Goal: Task Accomplishment & Management: Manage account settings

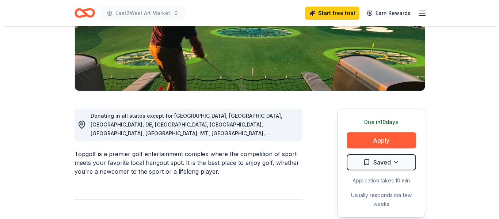
scroll to position [146, 0]
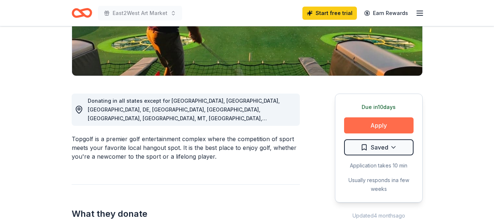
click at [385, 129] on button "Apply" at bounding box center [378, 125] width 69 height 16
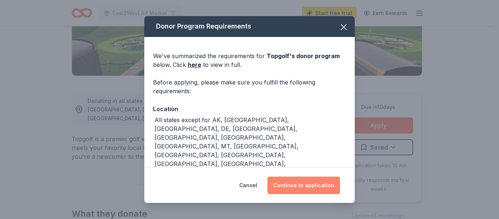
click at [295, 189] on button "Continue to application" at bounding box center [304, 186] width 73 height 18
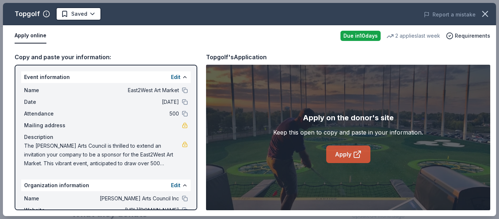
click at [336, 155] on link "Apply" at bounding box center [348, 154] width 44 height 18
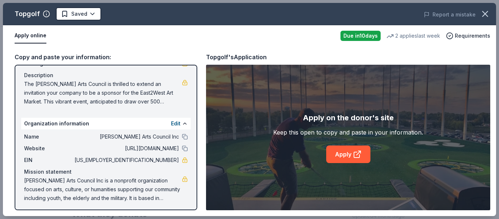
scroll to position [64, 0]
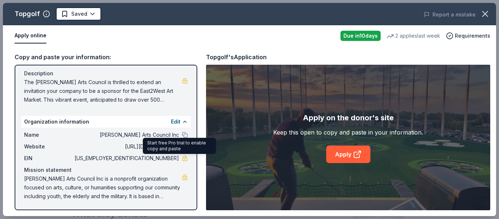
drag, startPoint x: 144, startPoint y: 159, endPoint x: 179, endPoint y: 158, distance: 35.1
click at [179, 158] on div "EIN 46-3167427" at bounding box center [106, 158] width 164 height 9
drag, startPoint x: 22, startPoint y: 179, endPoint x: 84, endPoint y: 186, distance: 61.8
click at [84, 186] on div "Name Parrish Arts Council Inc Website https://www.parrishartscouncil.org/ EIN 4…" at bounding box center [106, 166] width 170 height 76
click at [84, 186] on span "Parrish Arts Council Inc is a nonprofit organization focused on arts, culture, …" at bounding box center [103, 187] width 158 height 26
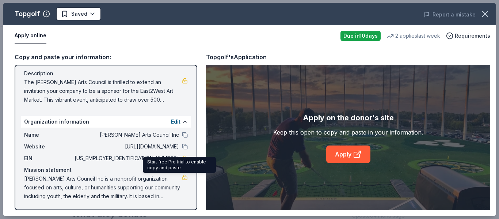
click at [182, 175] on link at bounding box center [185, 177] width 6 height 6
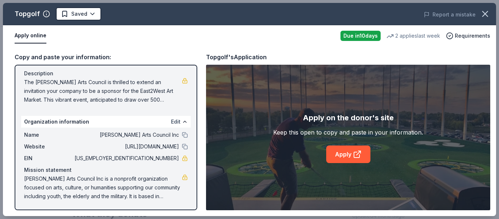
click at [171, 121] on button "Edit" at bounding box center [176, 121] width 10 height 9
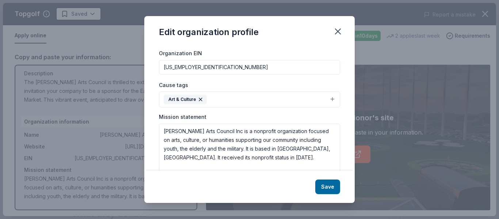
scroll to position [120, 0]
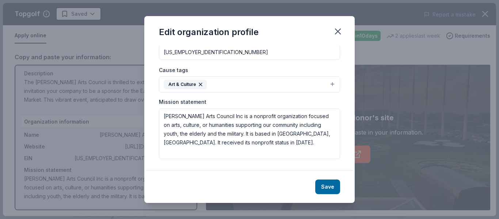
drag, startPoint x: 356, startPoint y: 125, endPoint x: 350, endPoint y: 144, distance: 19.7
click at [350, 144] on div "Edit organization profile Changes made here will be reflected on your Account. …" at bounding box center [249, 109] width 499 height 219
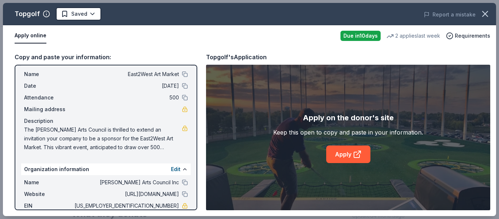
scroll to position [0, 0]
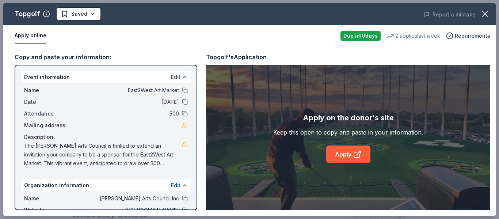
click at [172, 77] on button "Edit" at bounding box center [176, 77] width 10 height 9
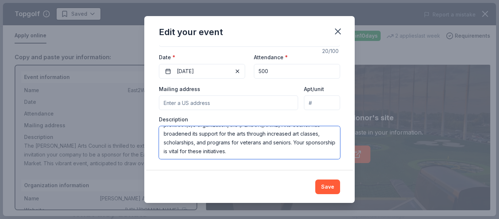
scroll to position [79, 0]
drag, startPoint x: 163, startPoint y: 132, endPoint x: 291, endPoint y: 150, distance: 128.8
click at [291, 150] on textarea "The Parrish Arts Council is thrilled to extend an invitation your company to be…" at bounding box center [249, 142] width 181 height 33
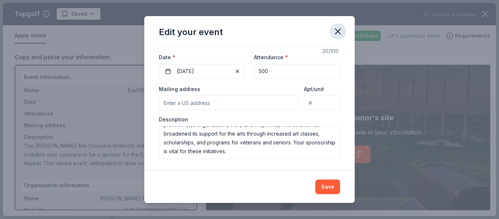
click at [340, 34] on icon "button" at bounding box center [338, 31] width 5 height 5
